Goal: Task Accomplishment & Management: Manage account settings

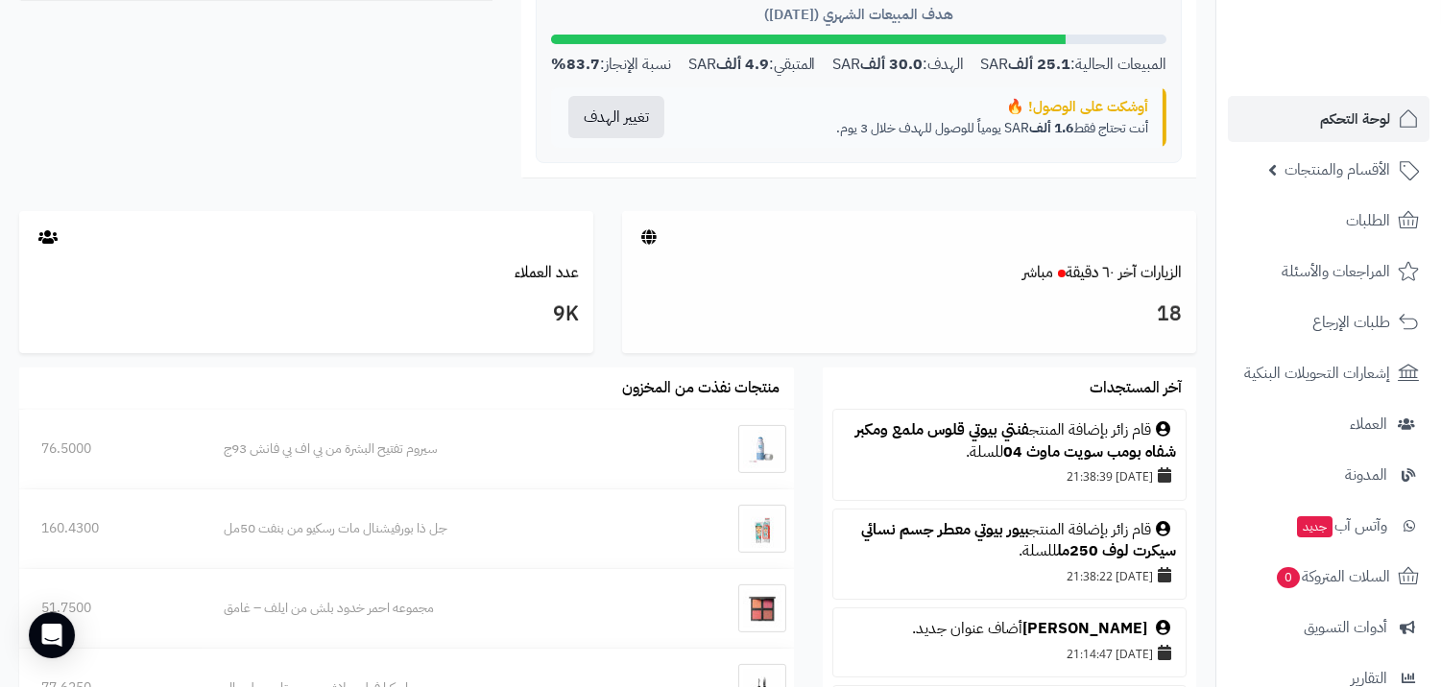
scroll to position [852, 0]
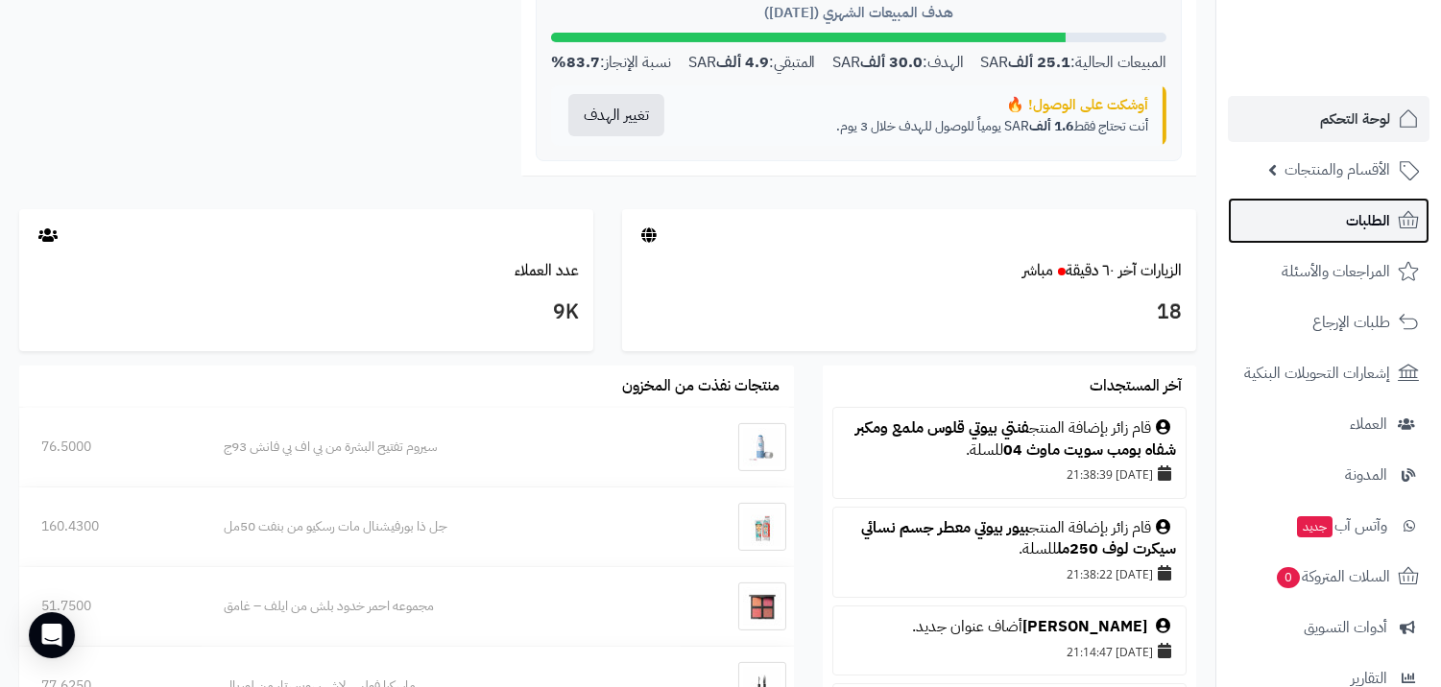
click at [1335, 225] on link "الطلبات" at bounding box center [1329, 221] width 202 height 46
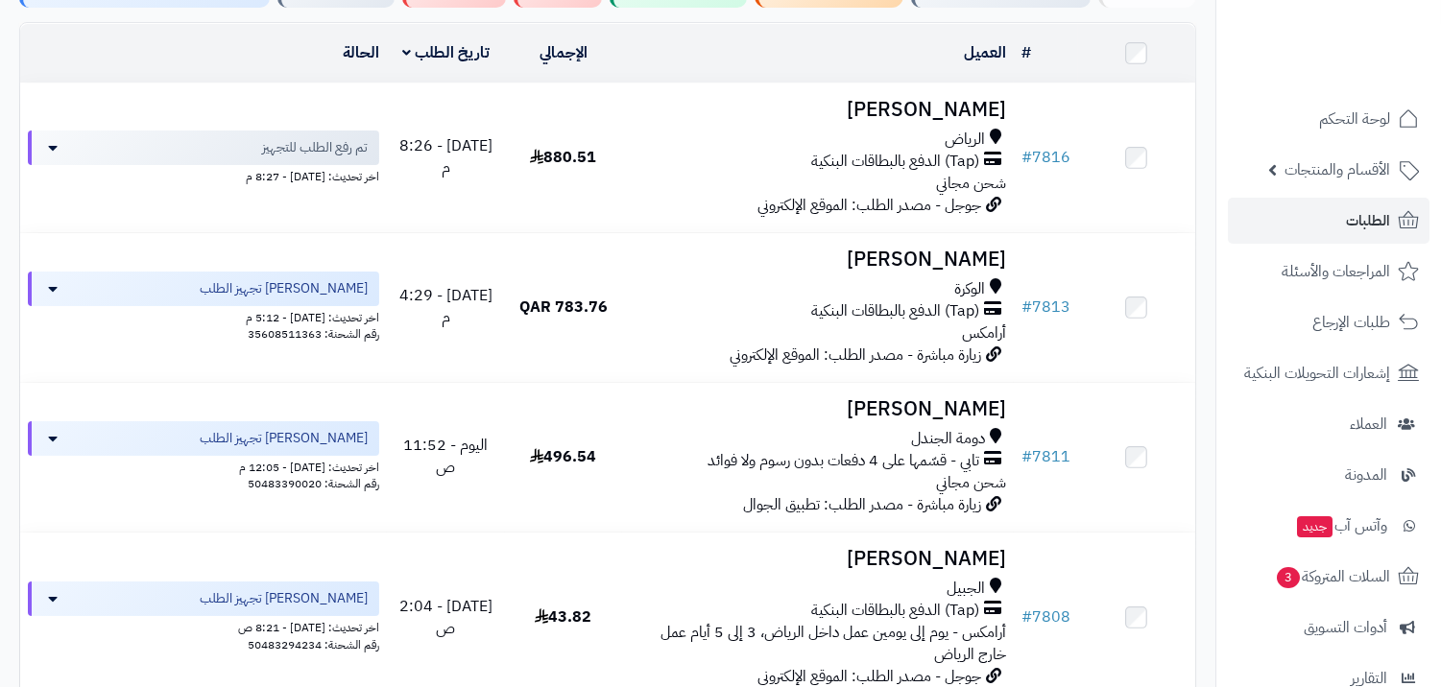
scroll to position [426, 0]
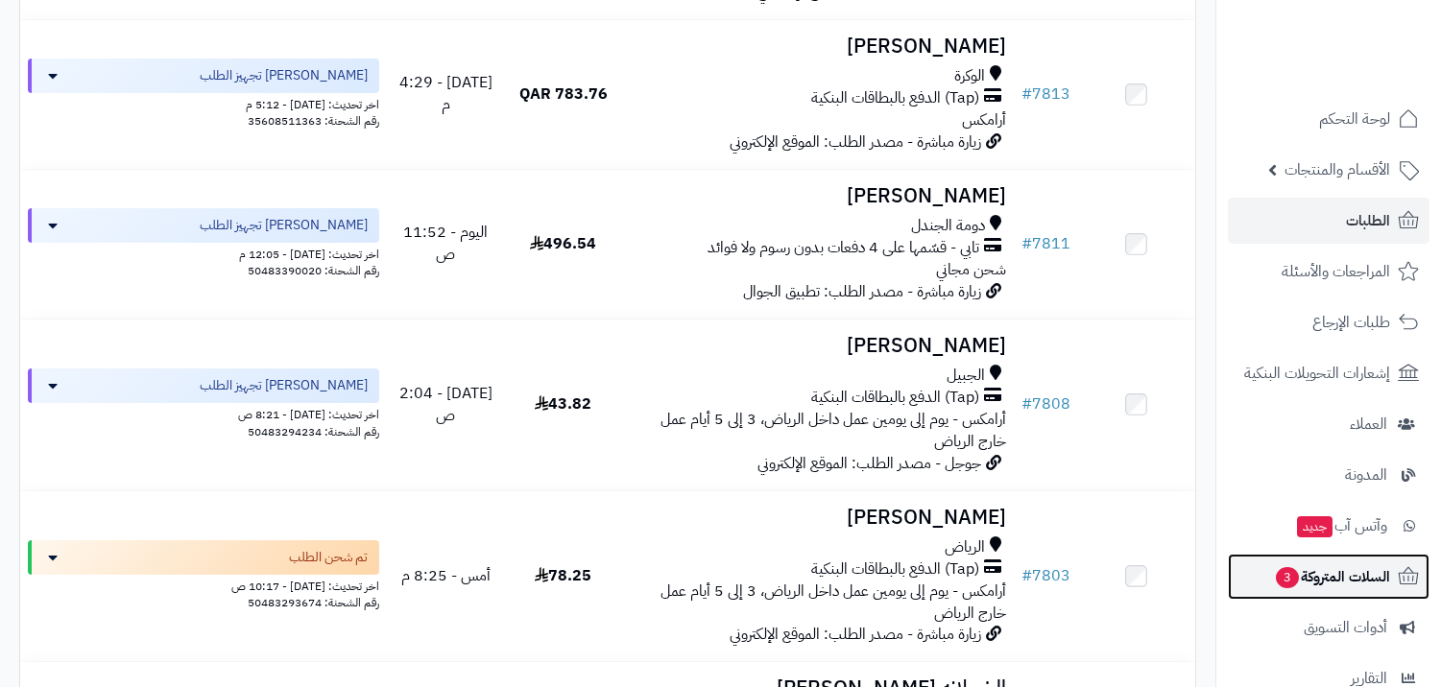
click at [1274, 589] on span "السلات المتروكة 3" at bounding box center [1332, 577] width 116 height 27
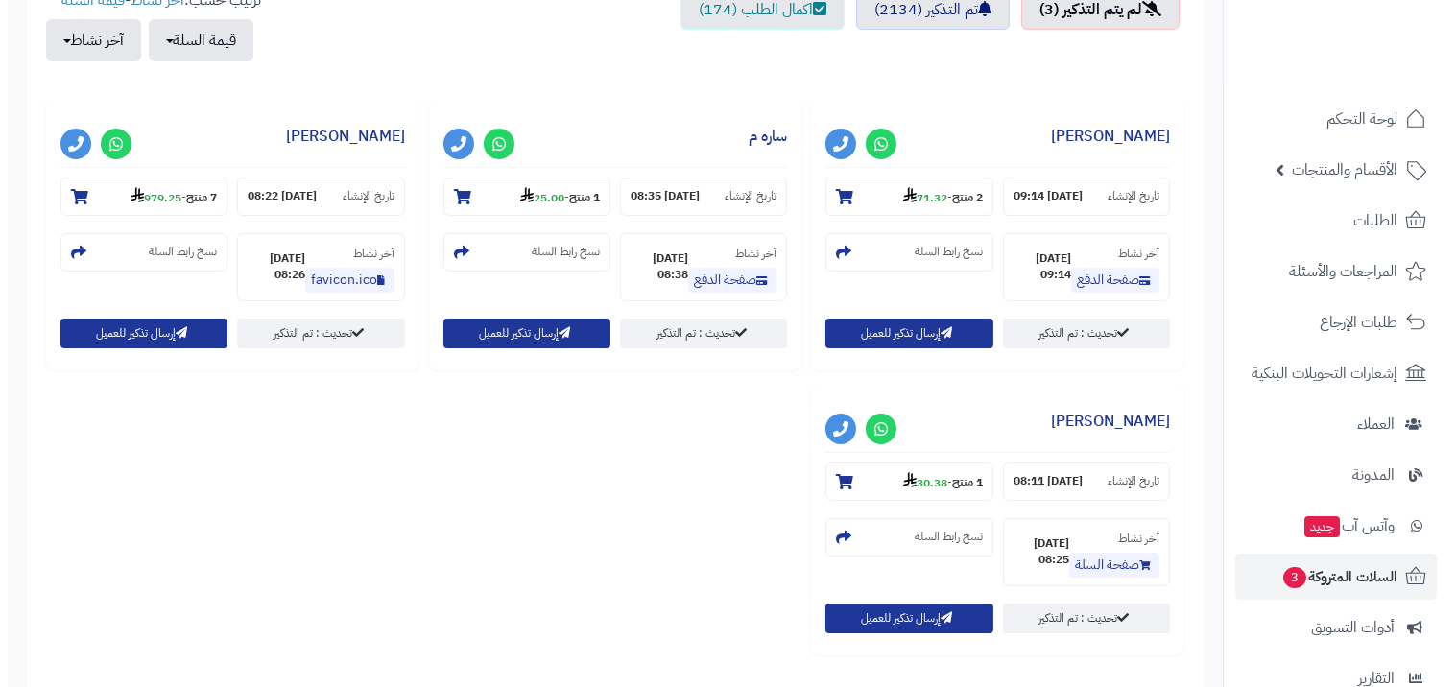
scroll to position [852, 0]
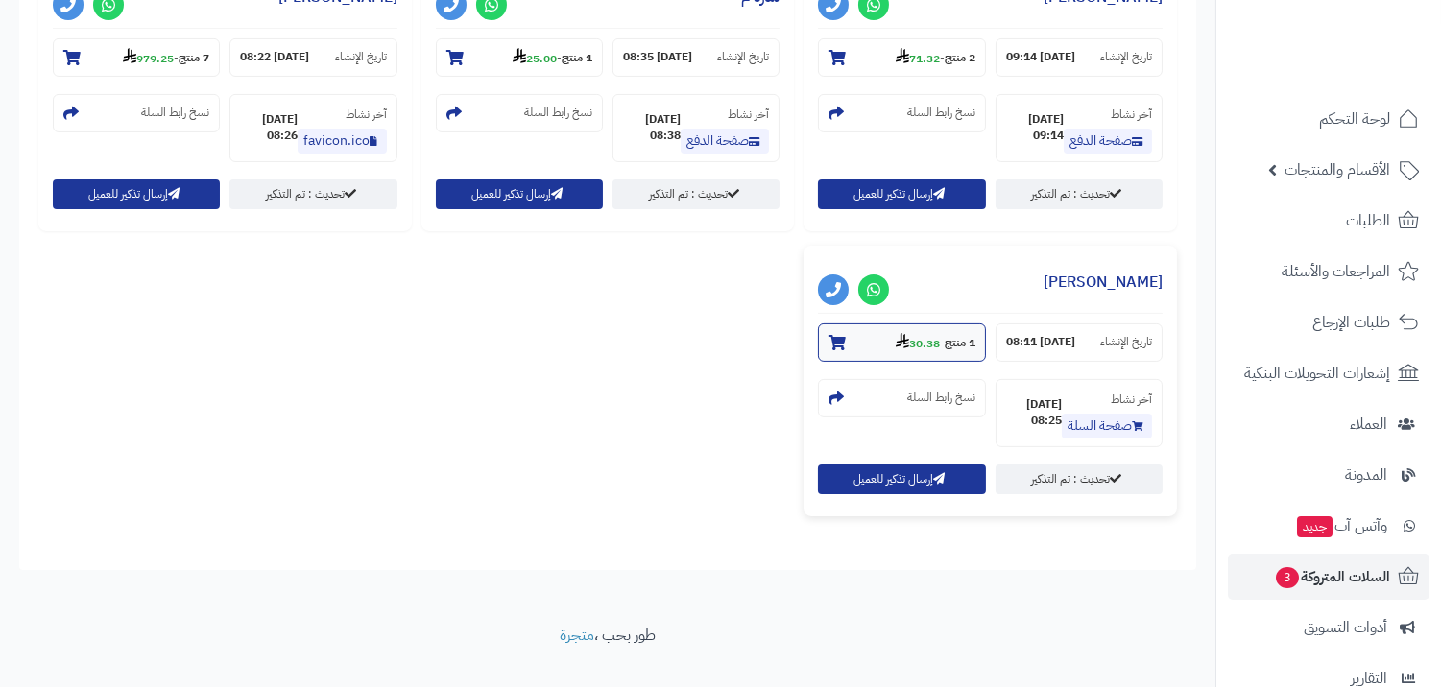
click at [952, 342] on strong "1 منتج" at bounding box center [960, 343] width 31 height 17
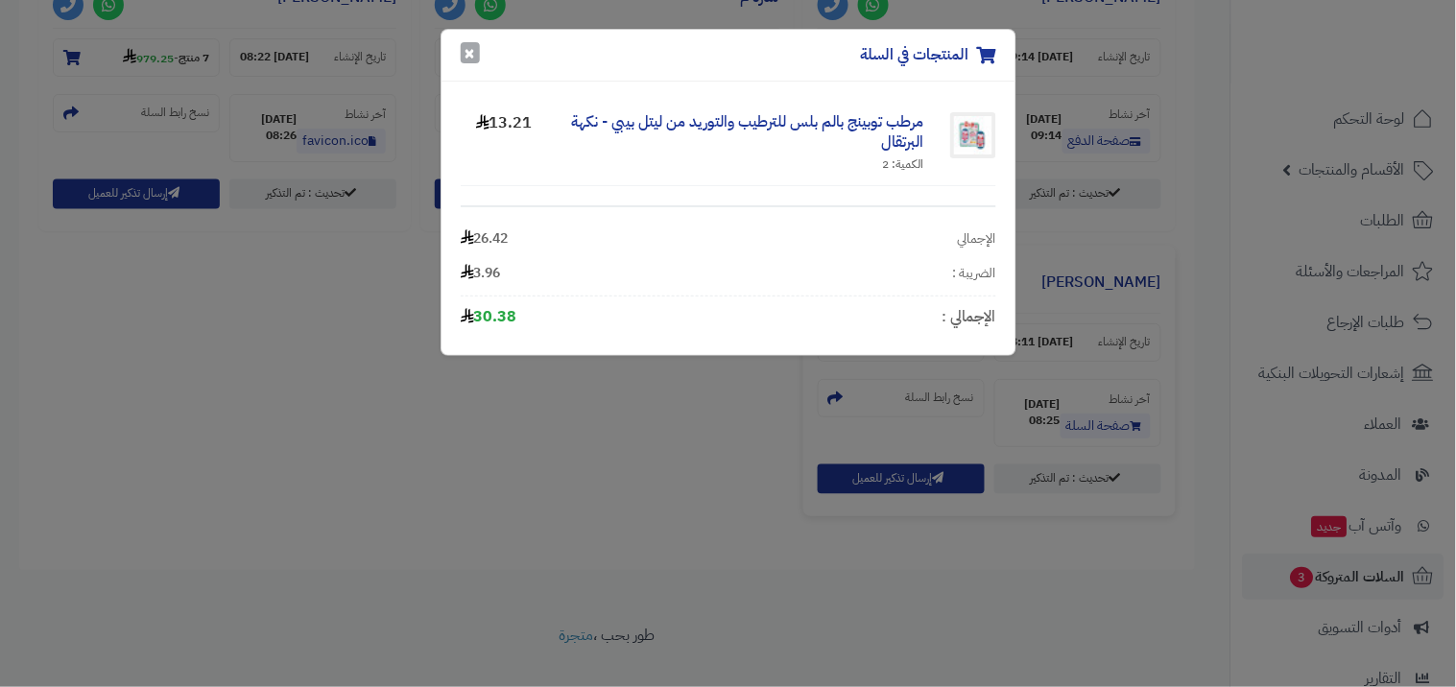
click at [478, 54] on button "×" at bounding box center [470, 52] width 19 height 21
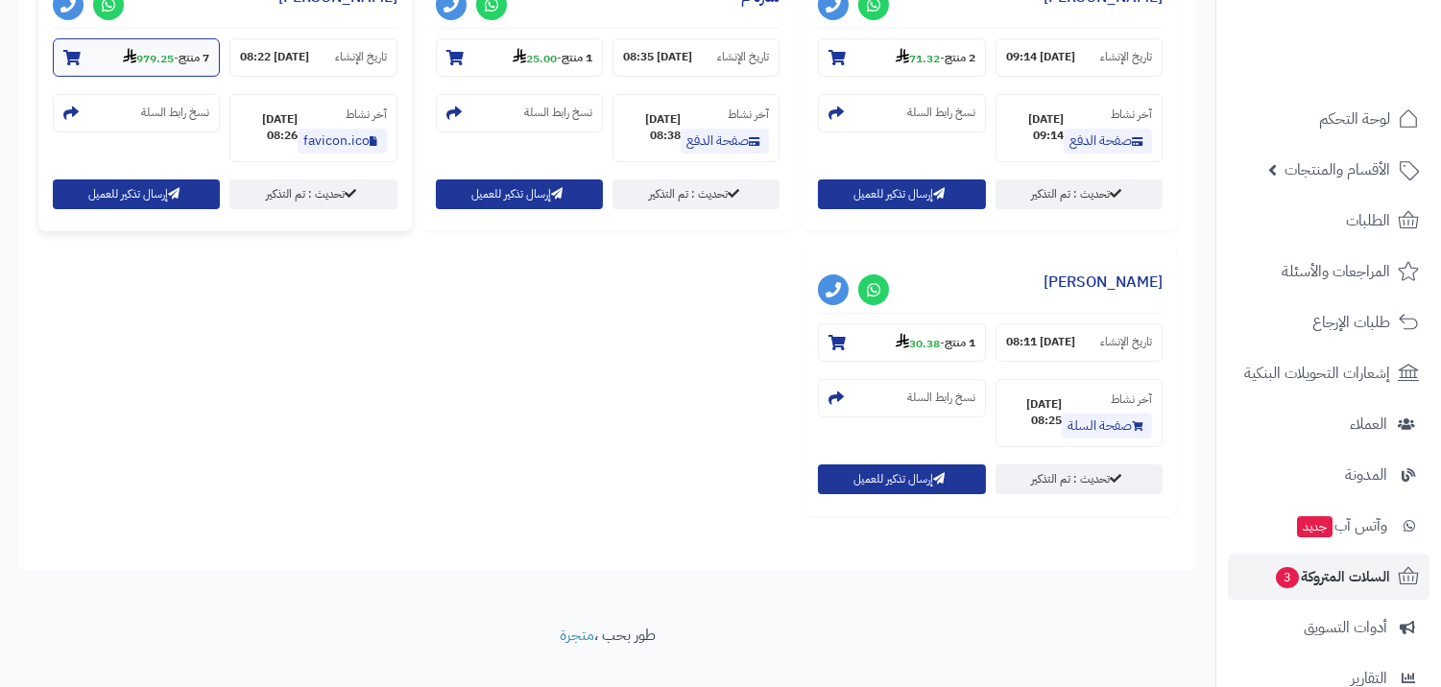
click at [167, 63] on strong "979.25" at bounding box center [148, 58] width 51 height 17
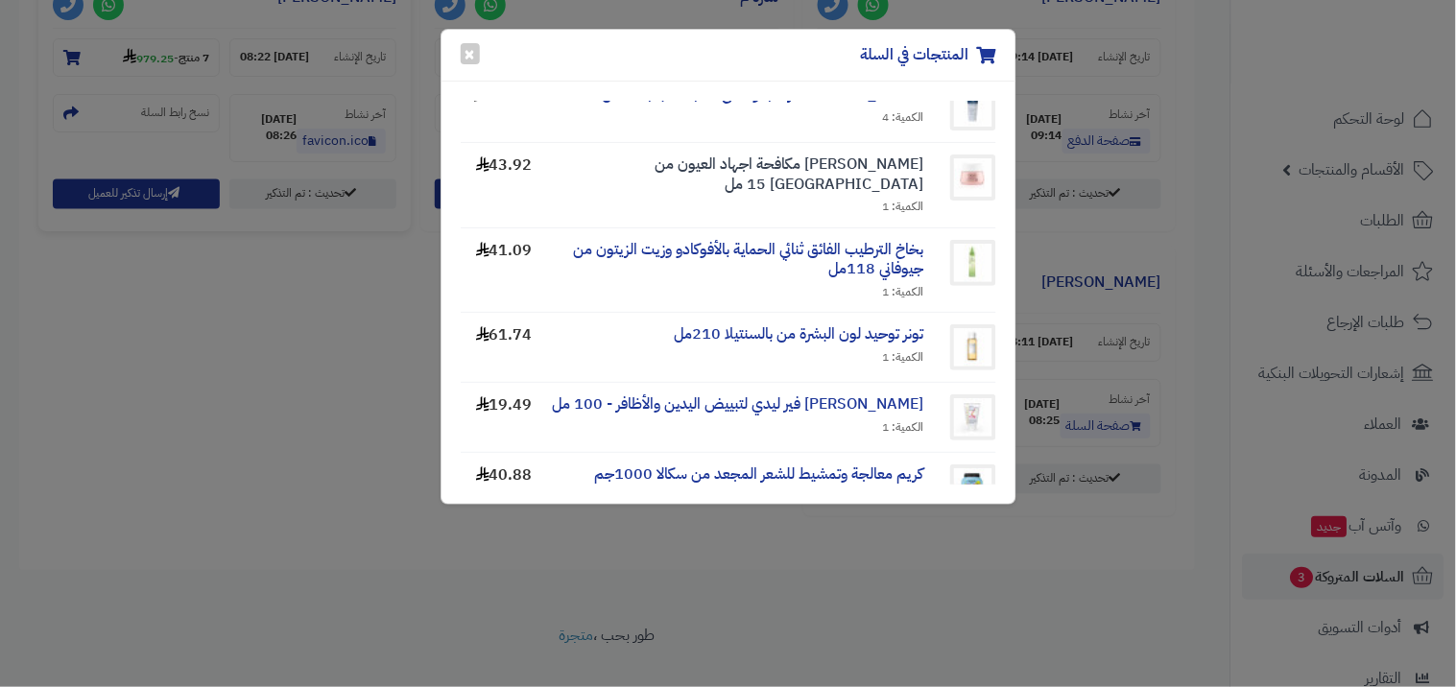
scroll to position [271, 0]
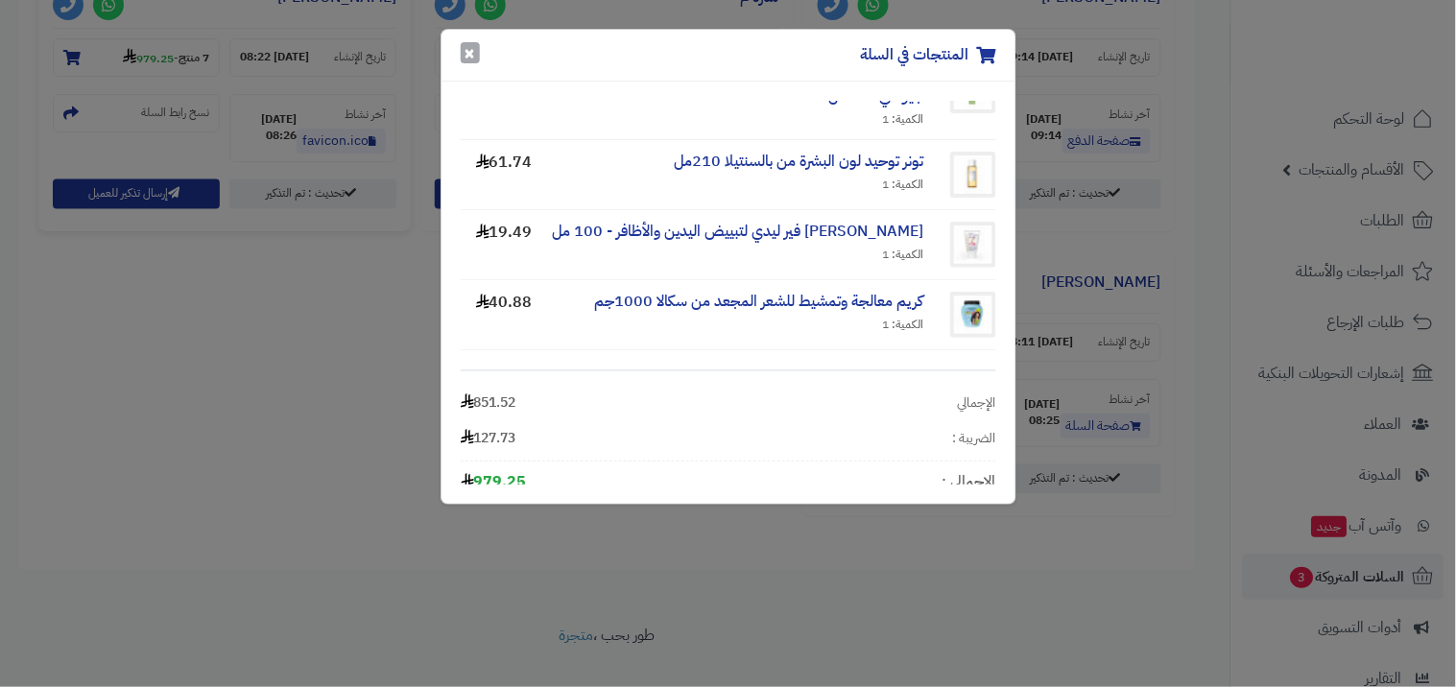
click at [467, 67] on div "المنتجات في السلة ×" at bounding box center [729, 56] width 574 height 52
click at [471, 53] on button "×" at bounding box center [470, 52] width 19 height 21
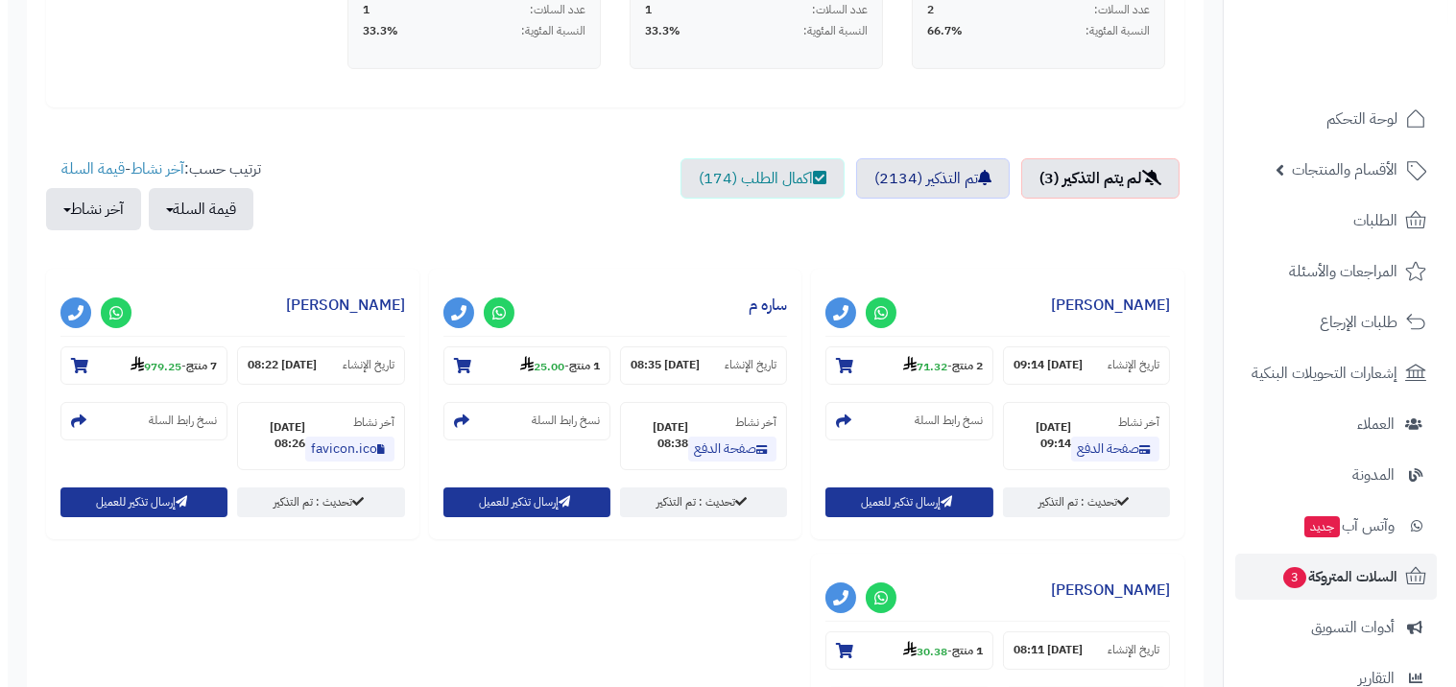
scroll to position [533, 0]
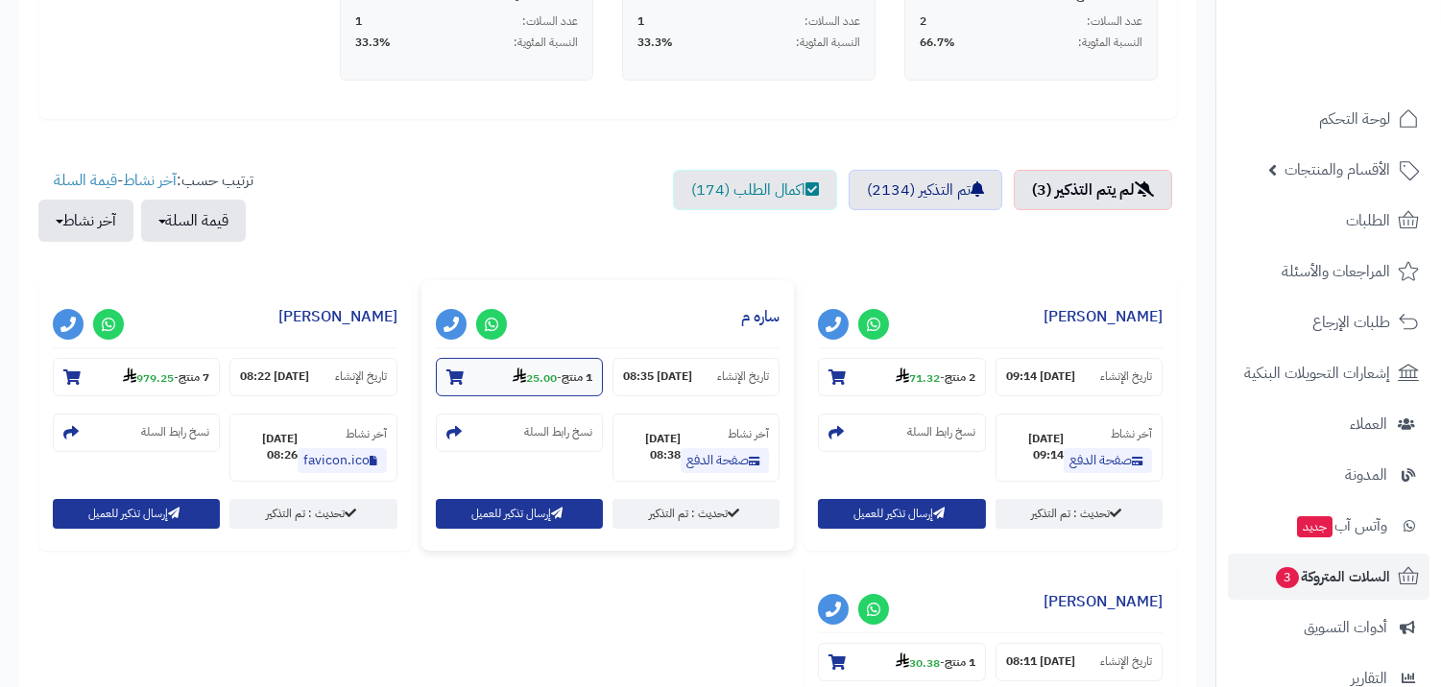
click at [536, 384] on strong "25.00" at bounding box center [535, 378] width 44 height 17
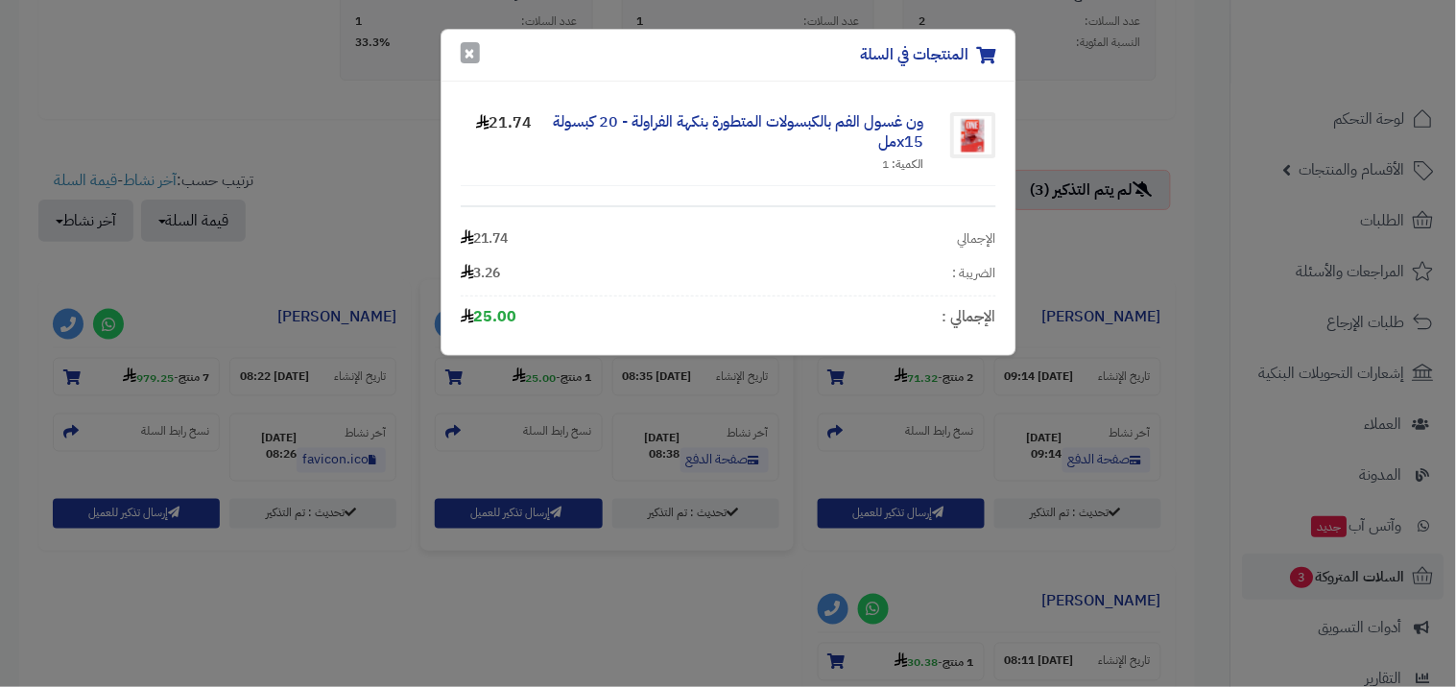
click at [468, 53] on button "×" at bounding box center [470, 52] width 19 height 21
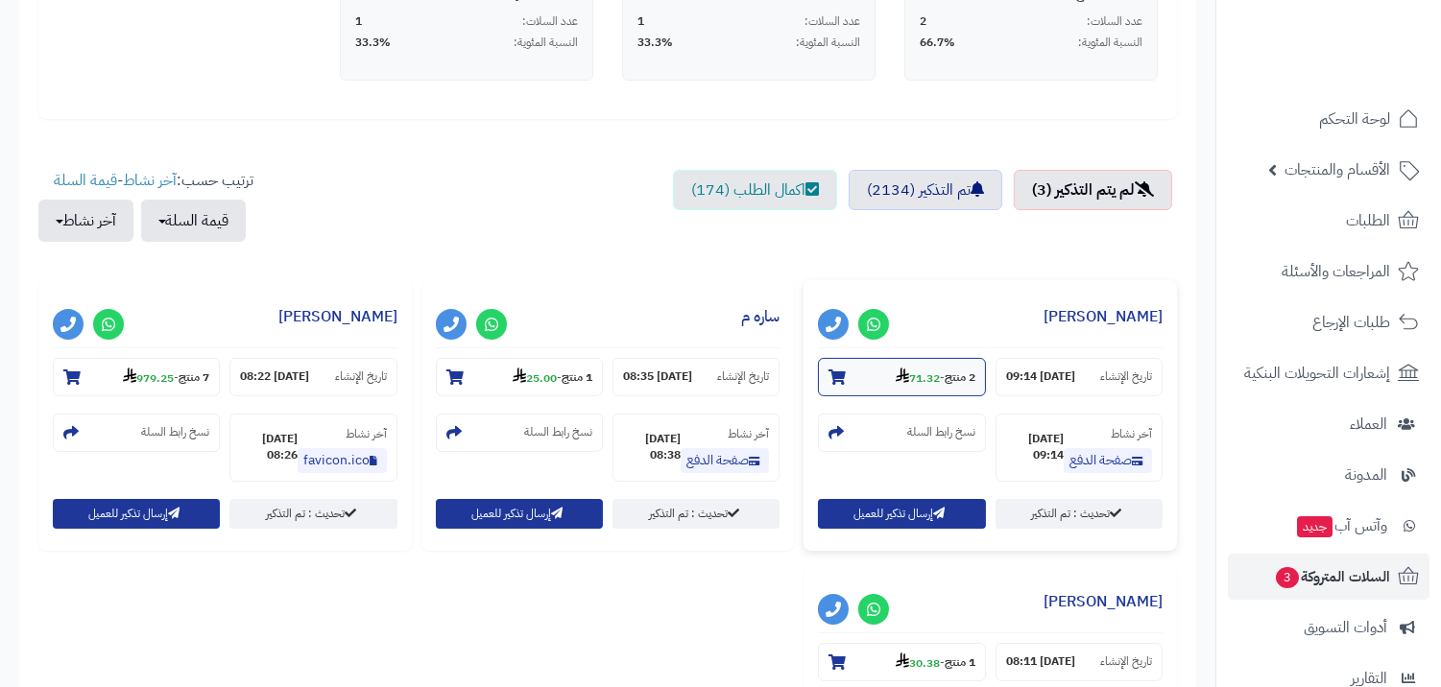
click at [896, 375] on use at bounding box center [902, 375] width 13 height 15
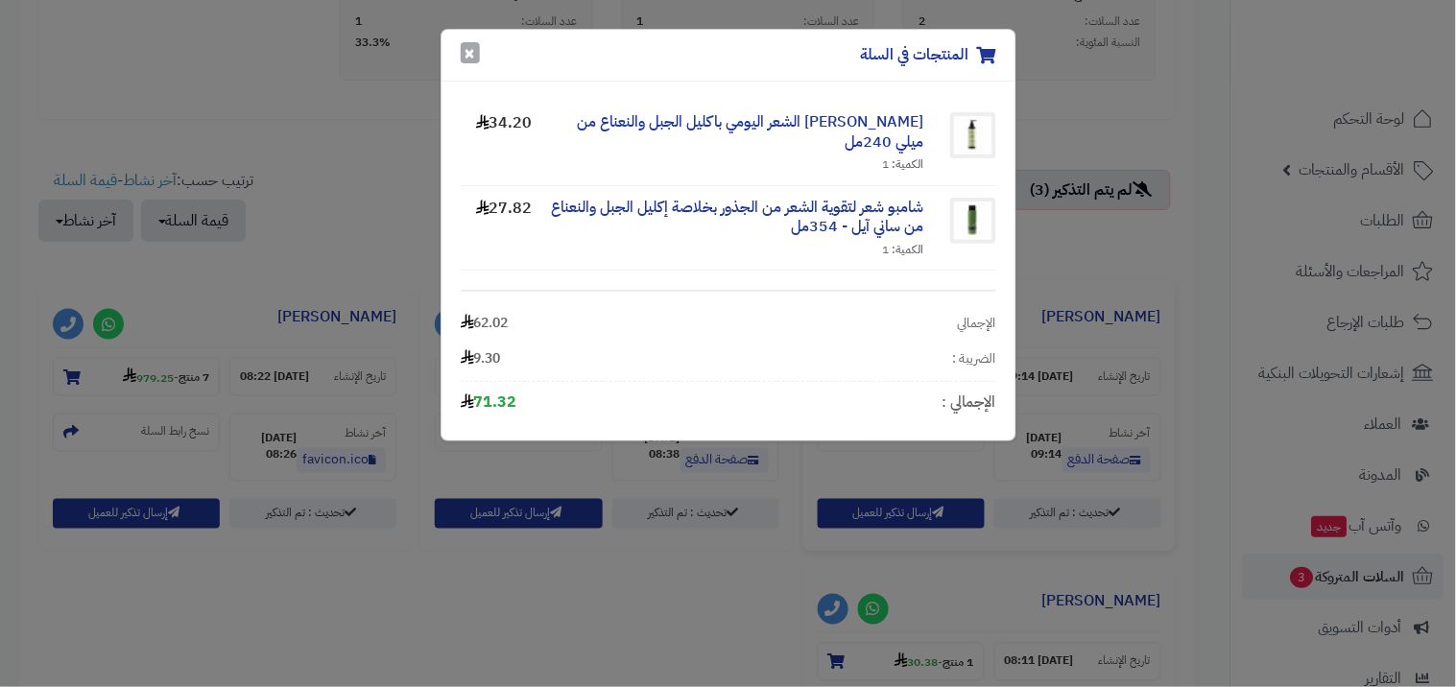
click at [467, 50] on button "×" at bounding box center [470, 52] width 19 height 21
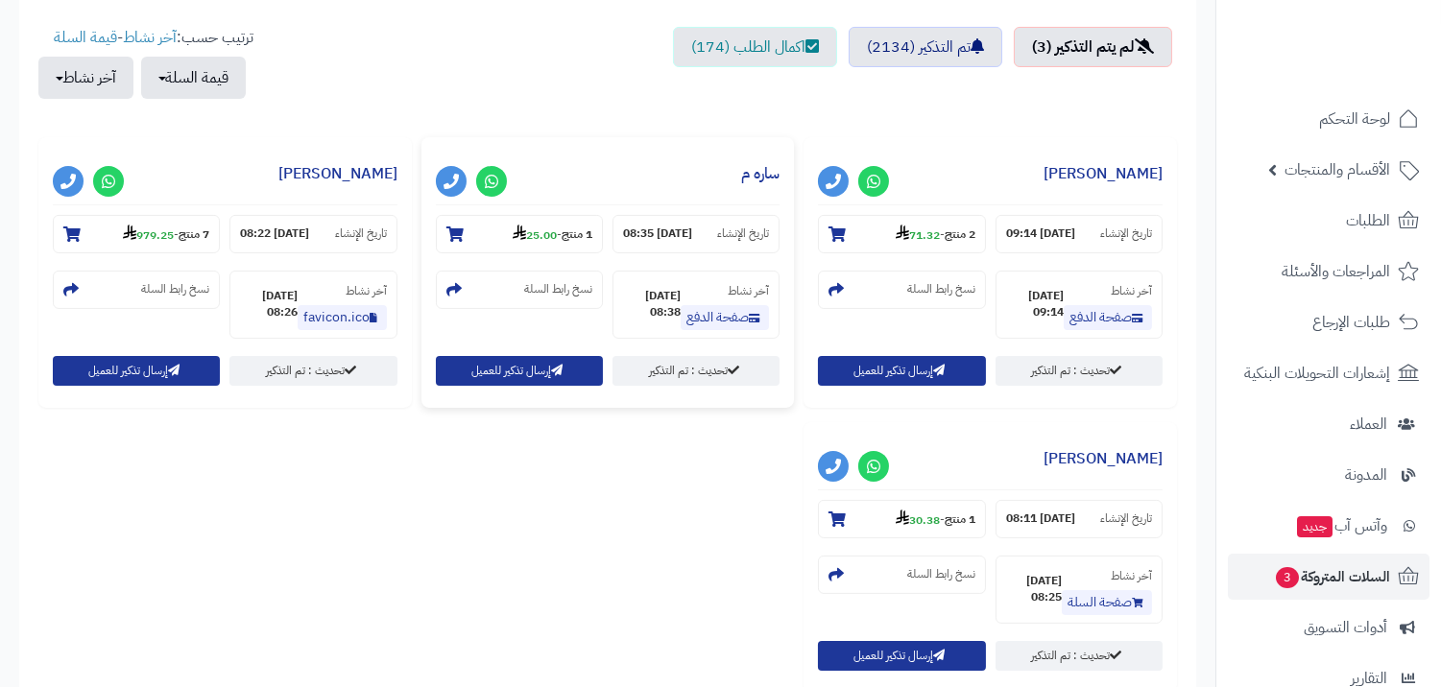
scroll to position [886, 0]
